Goal: Information Seeking & Learning: Find contact information

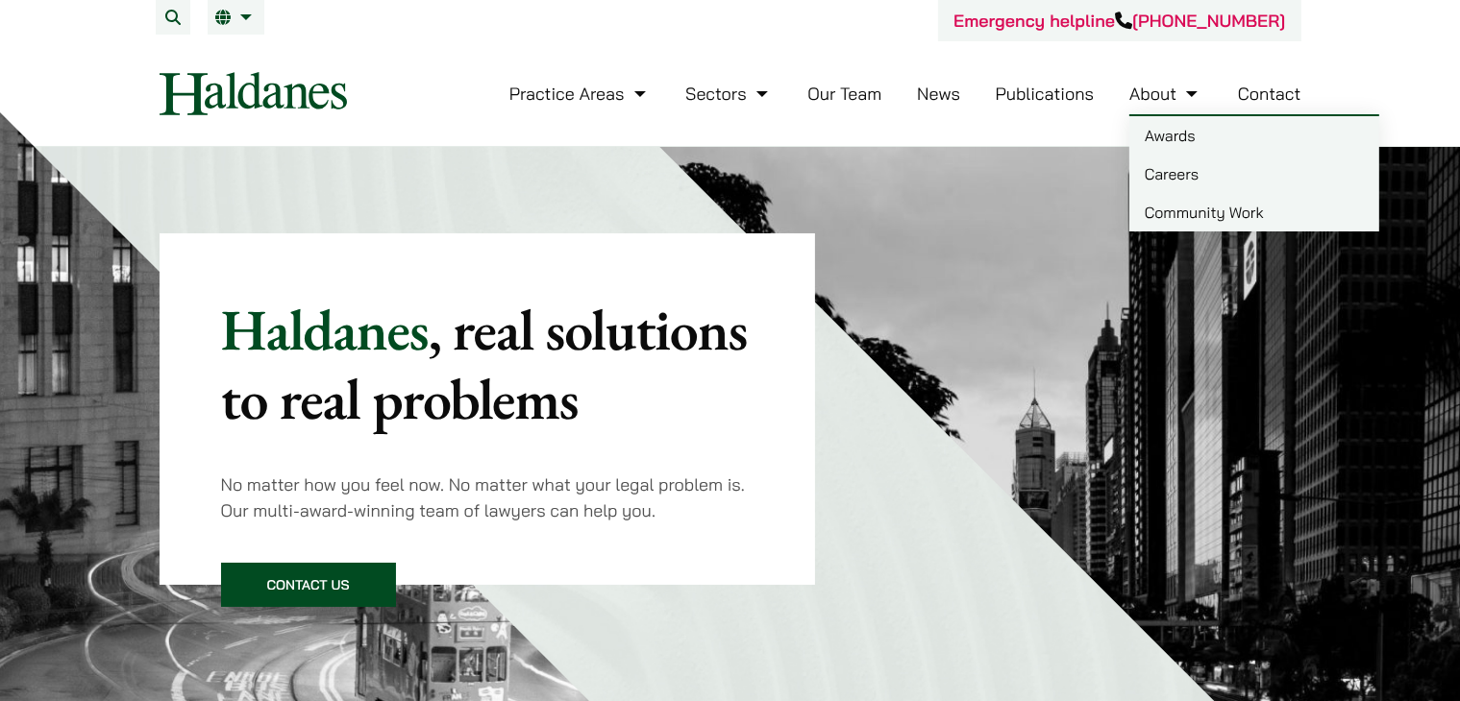
drag, startPoint x: 1268, startPoint y: 87, endPoint x: 1238, endPoint y: 89, distance: 30.8
click at [1267, 88] on link "Contact" at bounding box center [1269, 94] width 63 height 22
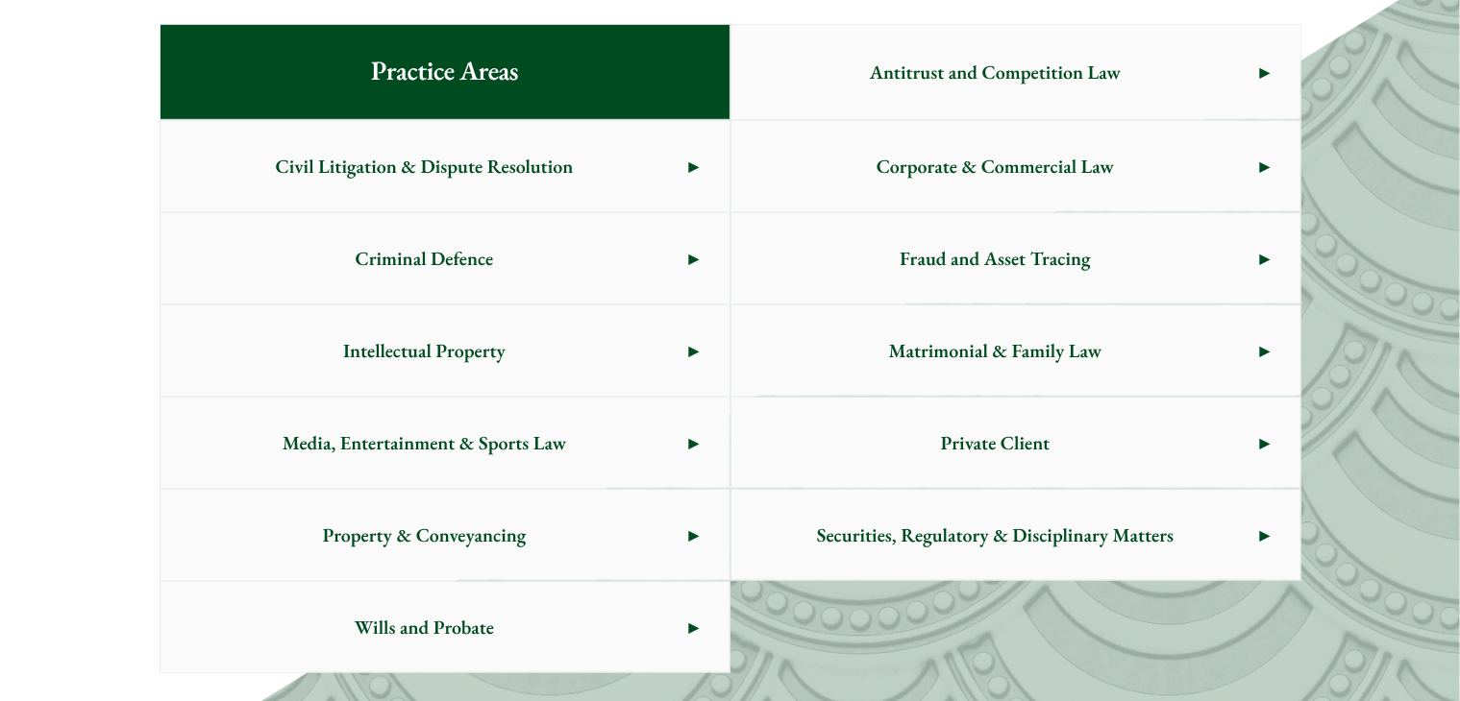
scroll to position [1530, 0]
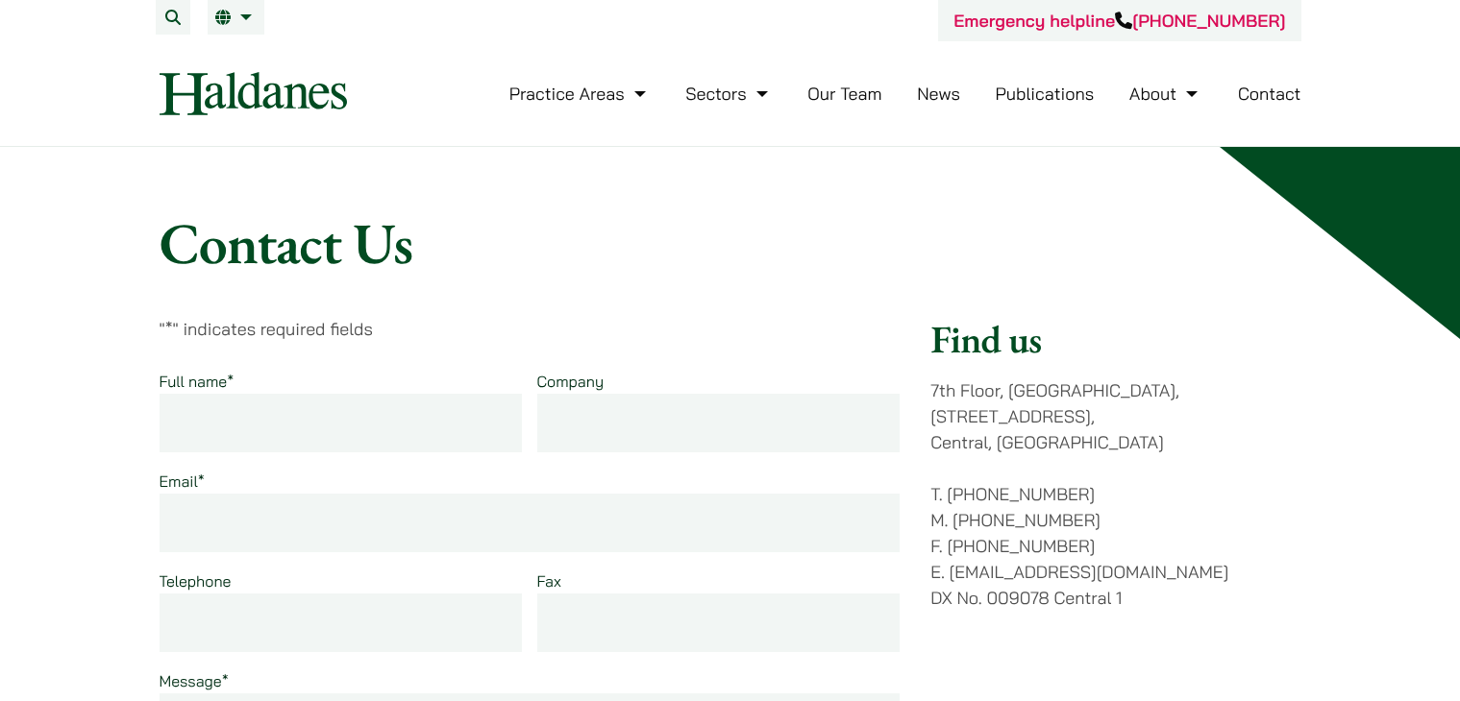
scroll to position [96, 0]
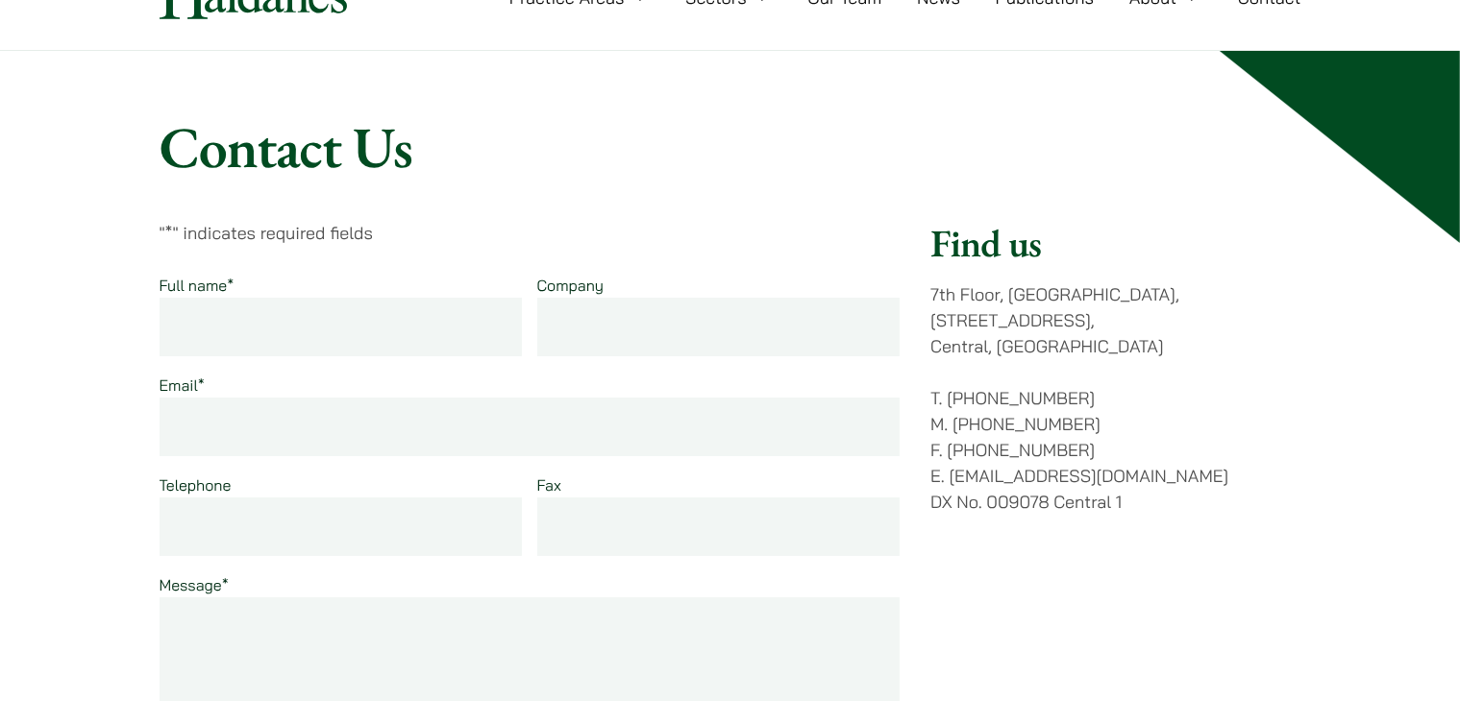
click at [949, 385] on p "T. [PHONE_NUMBER] M. [PHONE_NUMBER] F. [PHONE_NUMBER] E. [EMAIL_ADDRESS][DOMAIN…" at bounding box center [1115, 450] width 370 height 130
drag, startPoint x: 1153, startPoint y: 454, endPoint x: 947, endPoint y: 455, distance: 206.6
click at [947, 455] on p "T. [PHONE_NUMBER] M. [PHONE_NUMBER] F. [PHONE_NUMBER] E. [EMAIL_ADDRESS][DOMAIN…" at bounding box center [1115, 450] width 370 height 130
copy p "[EMAIL_ADDRESS][DOMAIN_NAME]"
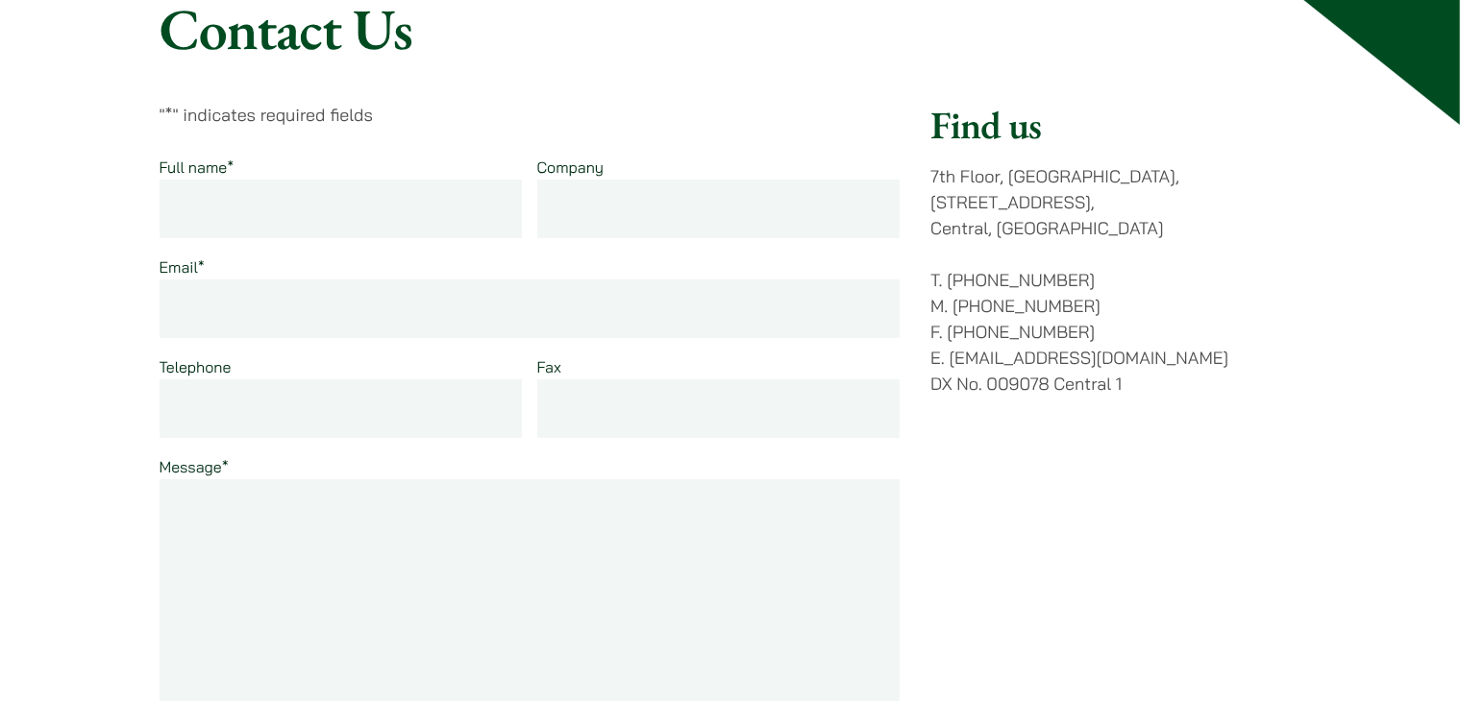
scroll to position [0, 0]
